Goal: Obtain resource: Obtain resource

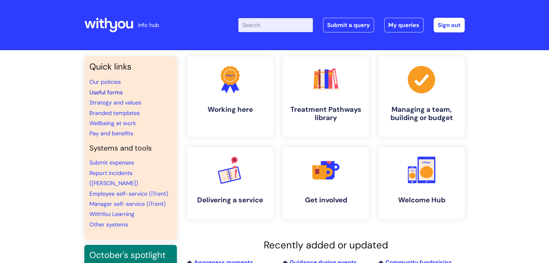
click at [113, 91] on link "Useful forms" at bounding box center [105, 93] width 33 height 8
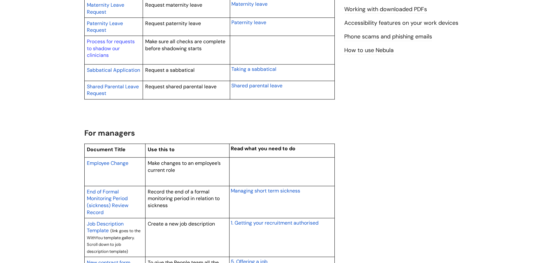
scroll to position [461, 0]
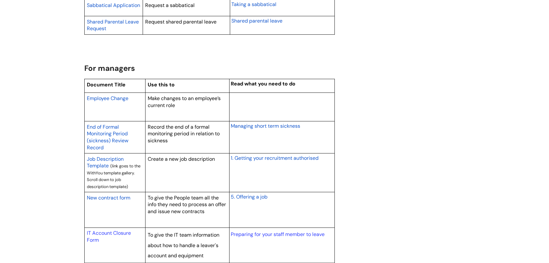
click at [109, 97] on span "Employee Change" at bounding box center [108, 98] width 42 height 7
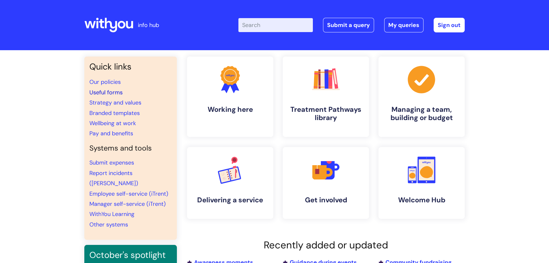
click at [113, 93] on link "Useful forms" at bounding box center [105, 93] width 33 height 8
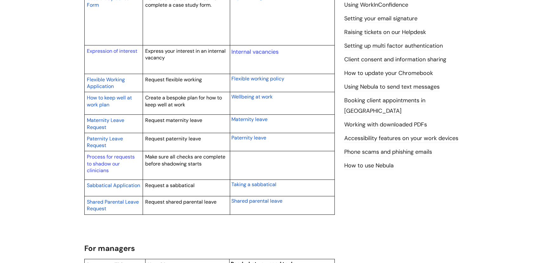
scroll to position [260, 0]
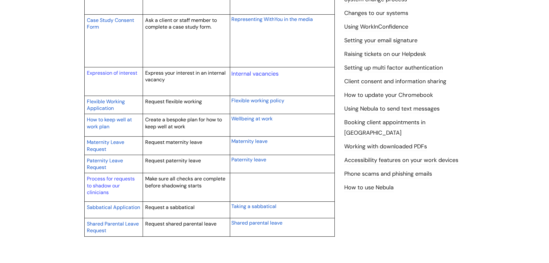
click at [116, 102] on span "Flexible Working Application" at bounding box center [106, 105] width 38 height 14
